Goal: Browse casually

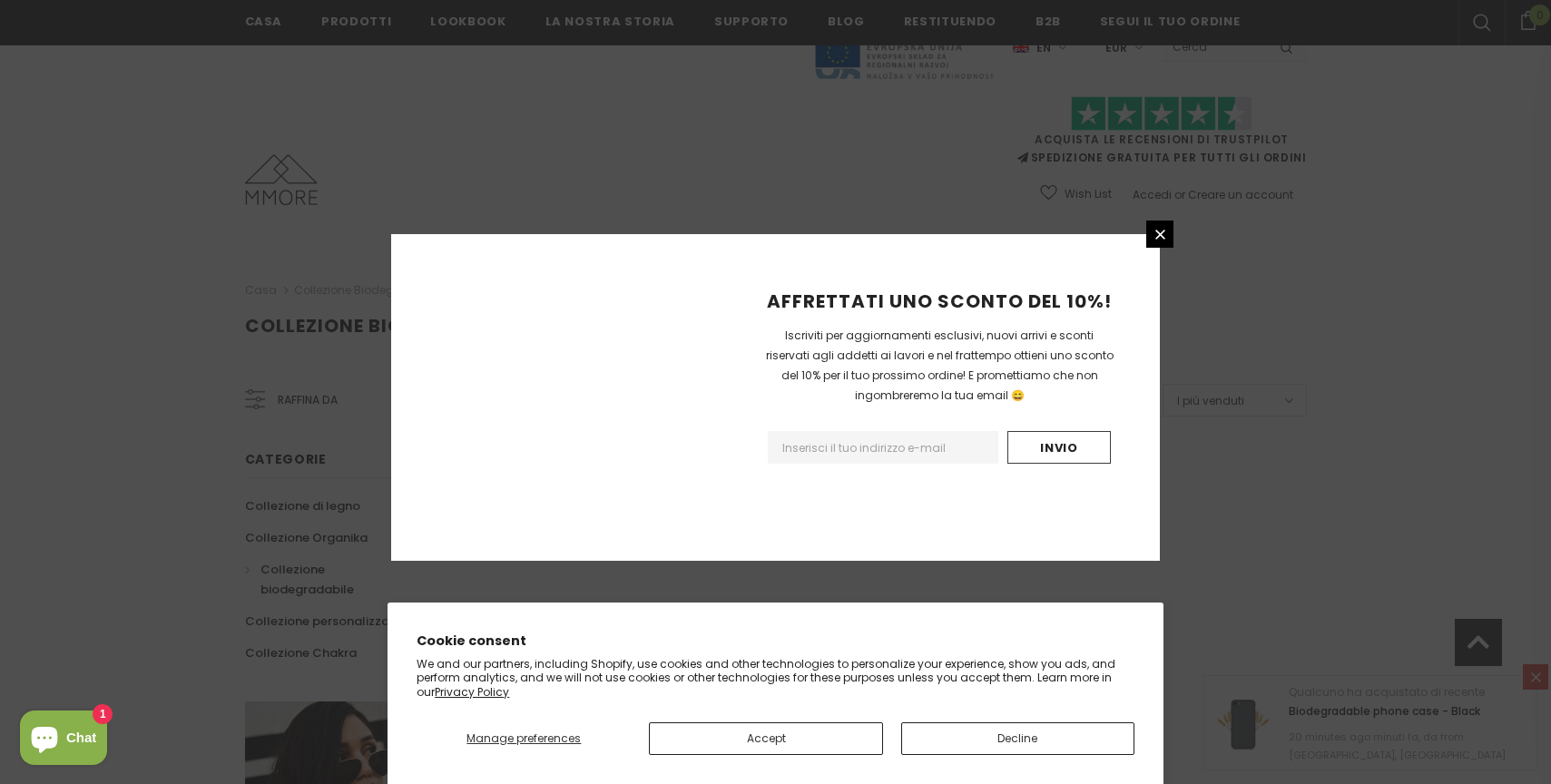
scroll to position [1076, 0]
